Goal: Register for event/course

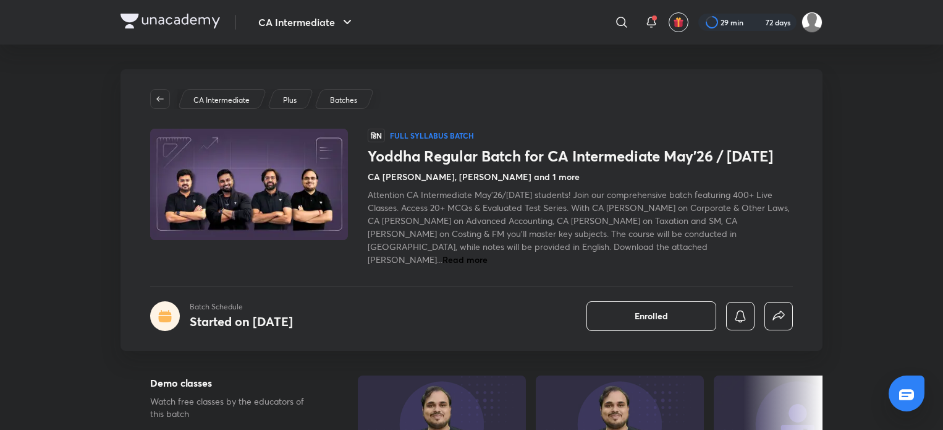
click at [151, 27] on img at bounding box center [171, 21] width 100 height 15
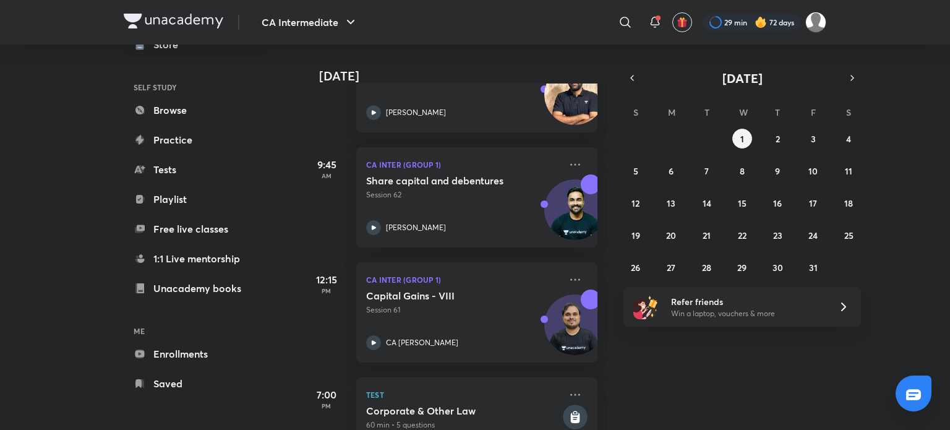
scroll to position [271, 0]
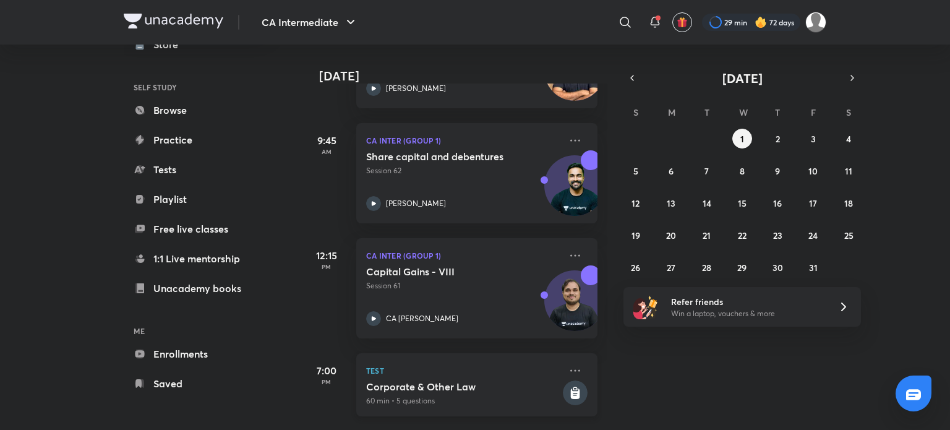
click at [574, 380] on rect at bounding box center [575, 392] width 25 height 25
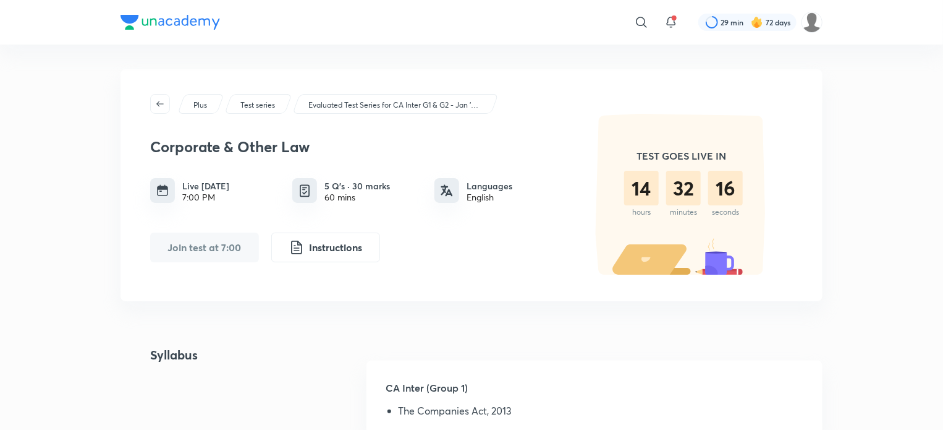
click at [399, 96] on div "Evaluated Test Series for CA Inter G1 & G2 - Jan '26 / [DATE]" at bounding box center [395, 104] width 206 height 20
click at [435, 112] on div "Evaluated Test Series for CA Inter G1 & G2 - Jan '26 / [DATE]" at bounding box center [395, 104] width 206 height 20
click at [435, 107] on p "Evaluated Test Series for CA Inter G1 & G2 - Jan '26 / [DATE]" at bounding box center [394, 105] width 173 height 11
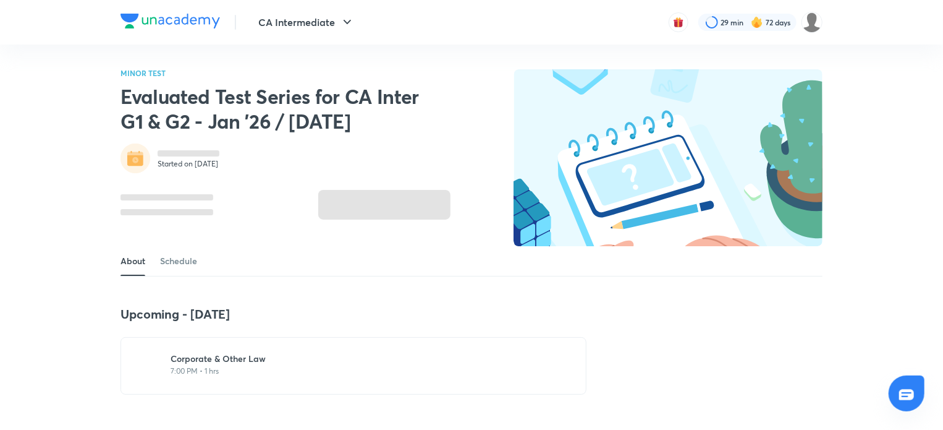
click at [435, 107] on div "MINOR TEST Evaluated Test Series for CA Inter G1 & G2 - Jan '26 / [DATE] Starte…" at bounding box center [286, 144] width 330 height 150
